Goal: Information Seeking & Learning: Check status

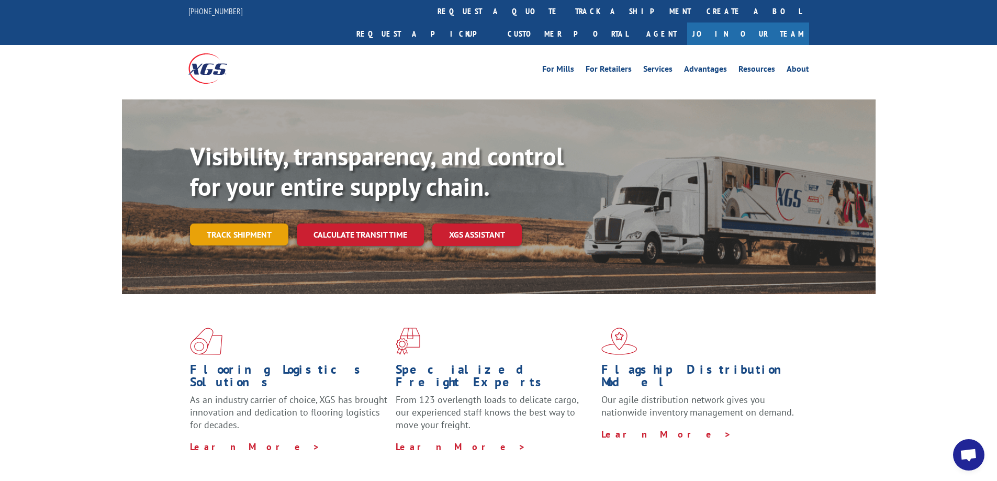
click at [253, 223] on link "Track shipment" at bounding box center [239, 234] width 98 height 22
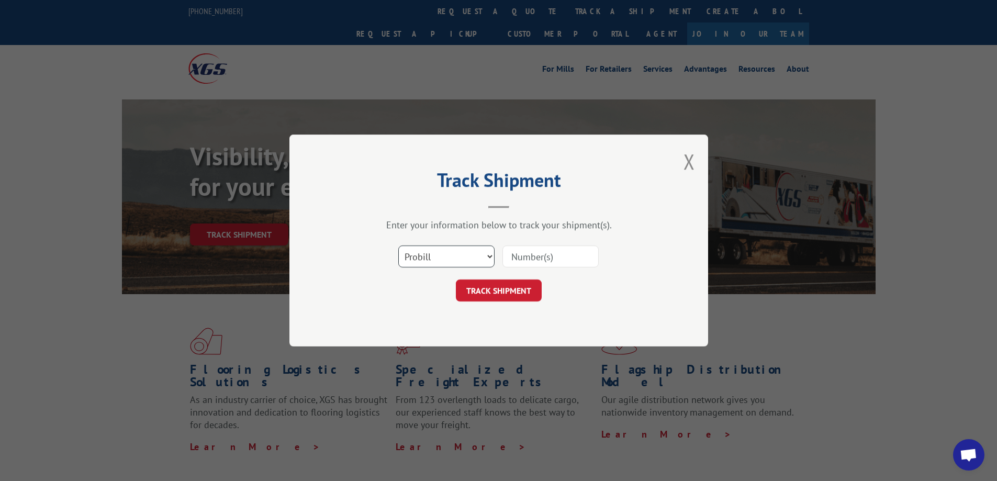
click at [470, 257] on select "Select category... Probill BOL PO" at bounding box center [446, 256] width 96 height 22
select select "bol"
click at [398, 245] on select "Select category... Probill BOL PO" at bounding box center [446, 256] width 96 height 22
click at [527, 263] on input at bounding box center [550, 256] width 96 height 22
paste input "6049923"
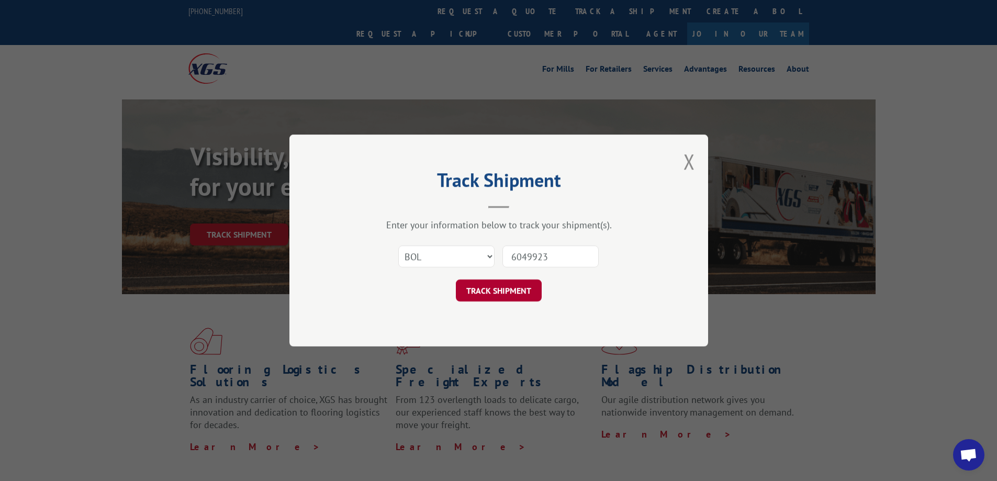
type input "6049923"
click at [505, 291] on button "TRACK SHIPMENT" at bounding box center [499, 290] width 86 height 22
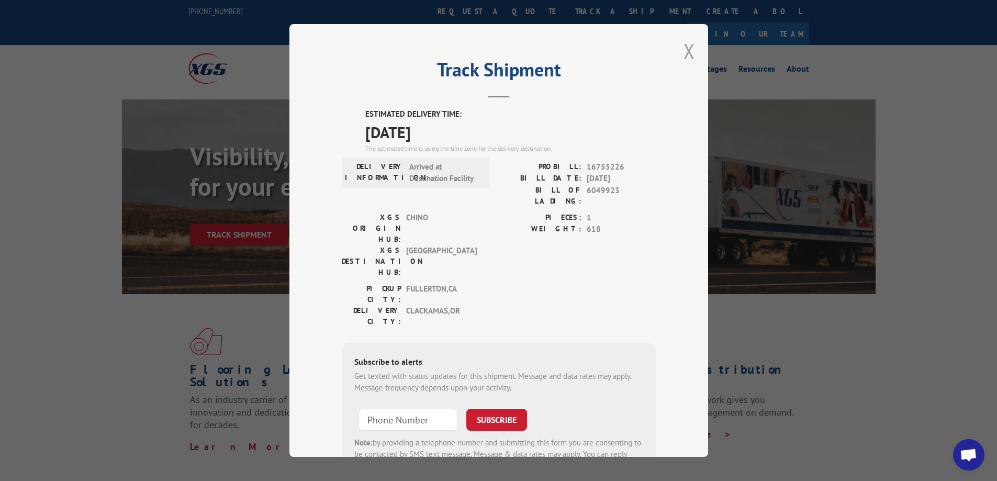
click at [683, 53] on button "Close modal" at bounding box center [689, 51] width 12 height 28
